Goal: Task Accomplishment & Management: Manage account settings

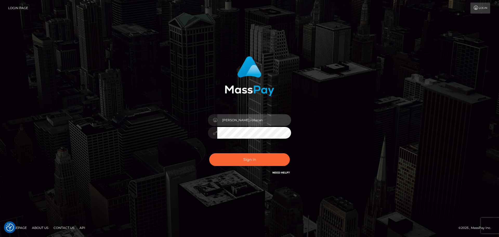
click at [244, 121] on input "[PERSON_NAME].rollacan" at bounding box center [254, 120] width 74 height 12
click at [194, 183] on form "[PERSON_NAME].rollacan" at bounding box center [250, 118] width 137 height 132
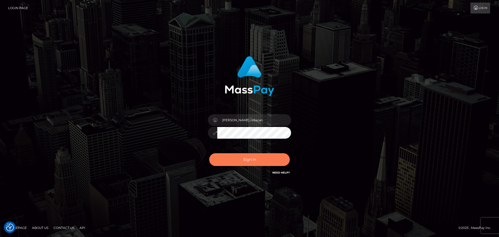
click at [237, 159] on button "Sign in" at bounding box center [249, 159] width 81 height 13
type input "[PERSON_NAME].rollacan"
click at [257, 160] on button "Sign in" at bounding box center [249, 159] width 81 height 13
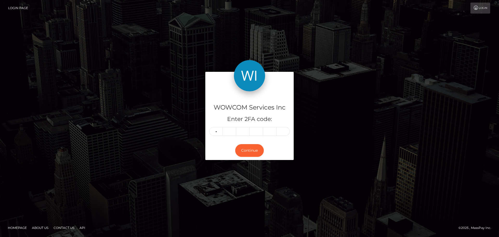
type input "9"
type input "6"
type input "7"
type input "1"
type input "6"
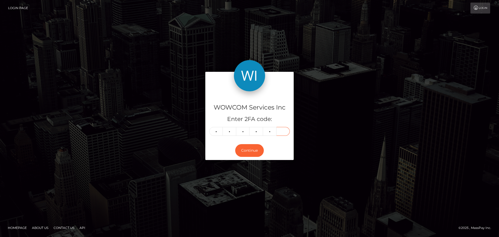
type input "5"
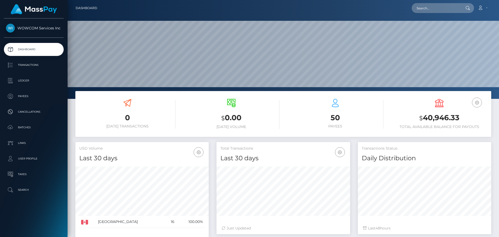
scroll to position [92, 134]
drag, startPoint x: 423, startPoint y: 118, endPoint x: 473, endPoint y: 119, distance: 49.4
click at [473, 119] on h3 "$ 40,946.33" at bounding box center [439, 118] width 96 height 11
copy h3 "40,946.33"
click at [487, 8] on link "Account" at bounding box center [482, 8] width 15 height 11
